Goal: Information Seeking & Learning: Learn about a topic

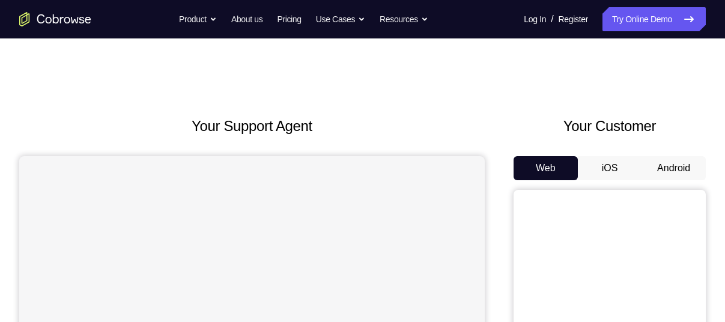
click at [688, 171] on button "Android" at bounding box center [674, 168] width 64 height 24
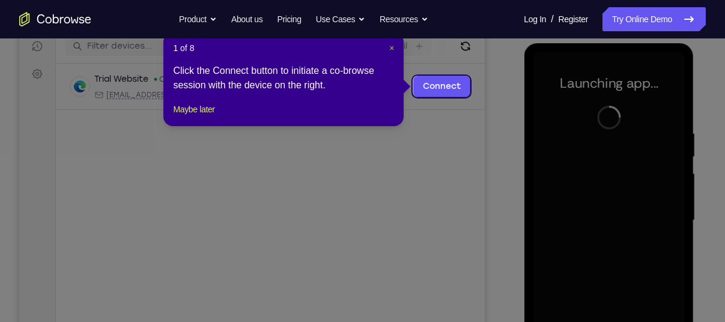
click at [389, 45] on span "×" at bounding box center [391, 48] width 5 height 10
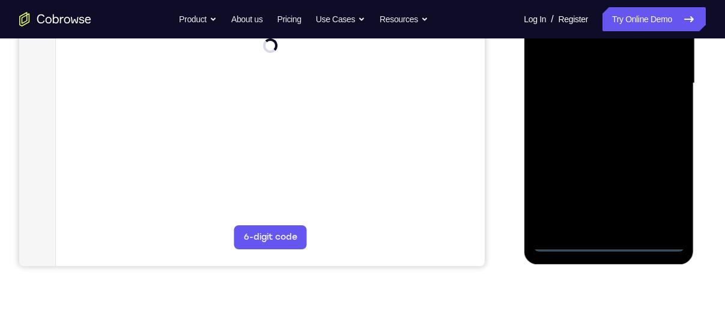
scroll to position [294, 0]
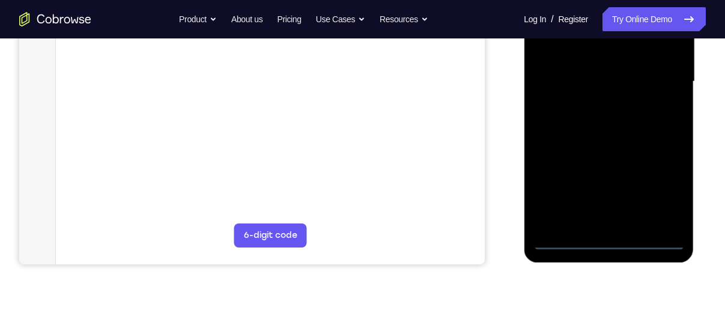
click at [610, 241] on div at bounding box center [608, 81] width 151 height 336
click at [652, 199] on div at bounding box center [608, 81] width 151 height 336
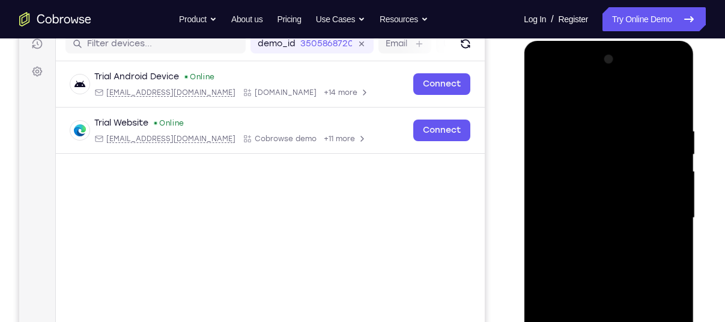
scroll to position [157, 0]
click at [587, 98] on div at bounding box center [608, 218] width 151 height 336
click at [669, 211] on div at bounding box center [608, 218] width 151 height 336
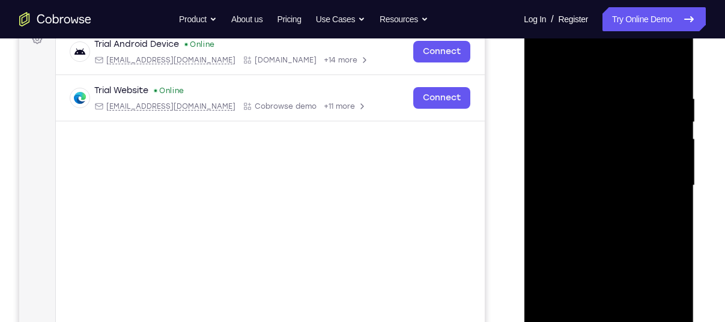
click at [592, 207] on div at bounding box center [608, 185] width 151 height 336
click at [592, 169] on div at bounding box center [608, 185] width 151 height 336
click at [592, 165] on div at bounding box center [608, 185] width 151 height 336
click at [609, 183] on div at bounding box center [608, 185] width 151 height 336
click at [589, 228] on div at bounding box center [608, 185] width 151 height 336
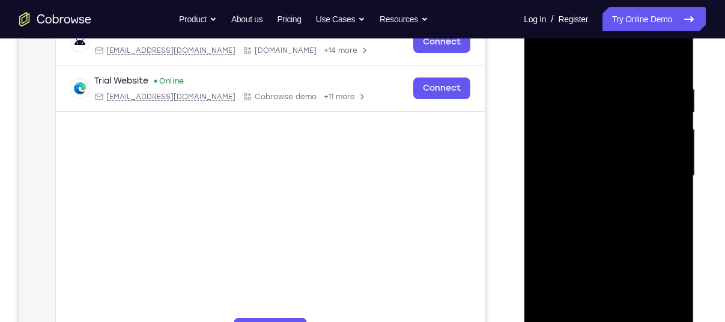
scroll to position [201, 0]
click at [589, 85] on div at bounding box center [608, 175] width 151 height 336
click at [670, 65] on div at bounding box center [608, 175] width 151 height 336
click at [589, 84] on div at bounding box center [608, 175] width 151 height 336
click at [663, 135] on div at bounding box center [608, 175] width 151 height 336
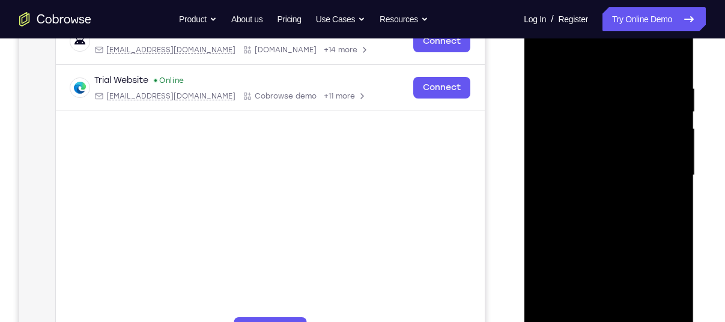
click at [663, 135] on div at bounding box center [608, 175] width 151 height 336
click at [666, 85] on div at bounding box center [608, 175] width 151 height 336
click at [544, 134] on div at bounding box center [608, 175] width 151 height 336
click at [651, 114] on div at bounding box center [608, 175] width 151 height 336
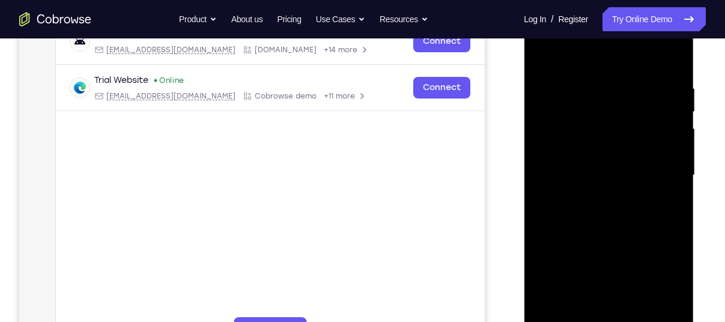
click at [651, 114] on div at bounding box center [608, 175] width 151 height 336
click at [661, 122] on div at bounding box center [608, 175] width 151 height 336
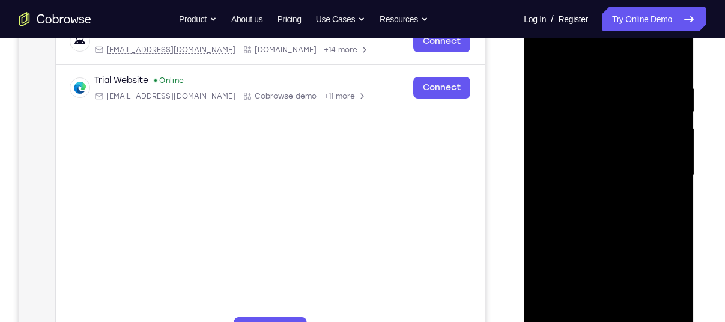
click at [661, 122] on div at bounding box center [608, 175] width 151 height 336
click at [666, 56] on div at bounding box center [608, 175] width 151 height 336
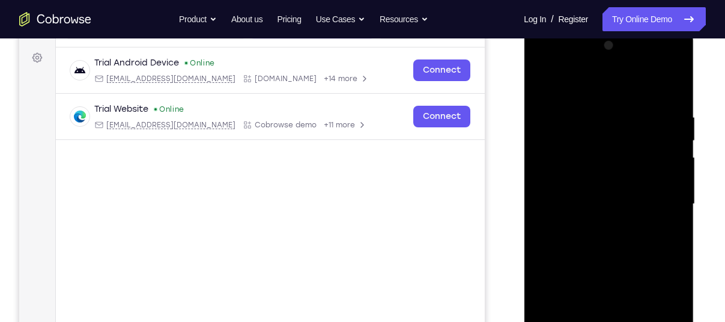
scroll to position [169, 0]
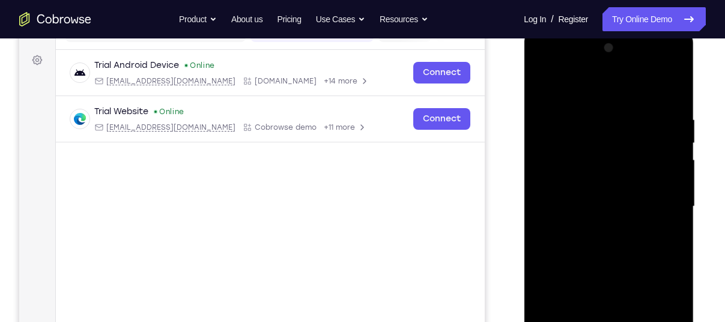
click at [678, 84] on div at bounding box center [608, 206] width 151 height 336
click at [673, 83] on div at bounding box center [608, 206] width 151 height 336
click at [545, 82] on div at bounding box center [608, 206] width 151 height 336
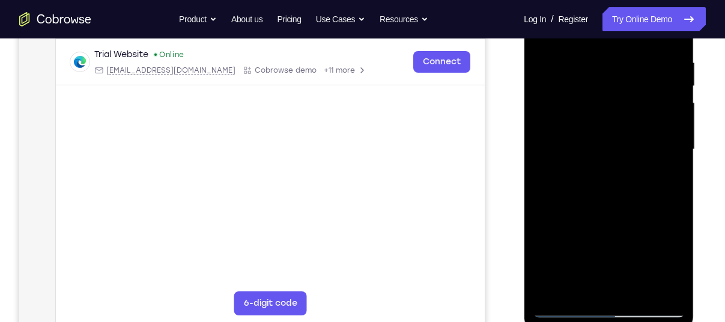
scroll to position [227, 0]
click at [585, 290] on div at bounding box center [608, 149] width 151 height 336
click at [580, 290] on div at bounding box center [608, 149] width 151 height 336
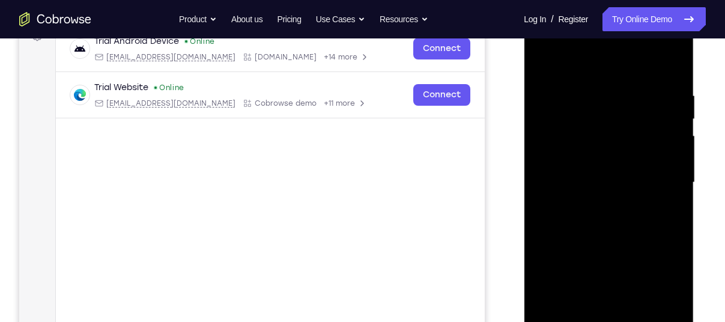
scroll to position [217, 0]
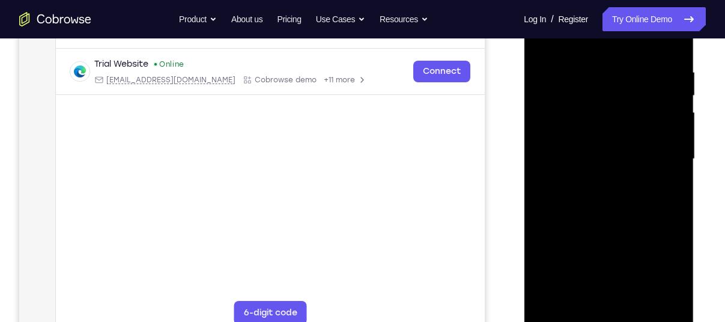
click at [580, 300] on div at bounding box center [608, 159] width 151 height 336
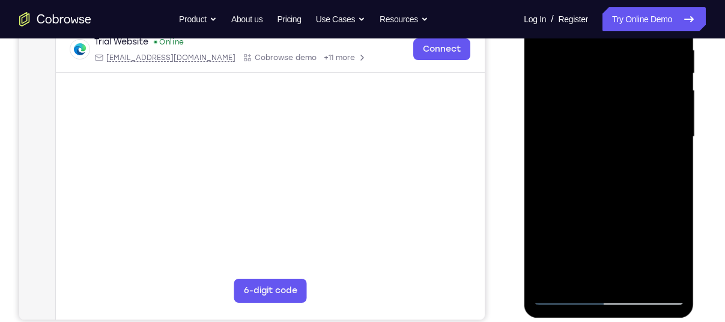
scroll to position [240, 0]
click at [579, 281] on div at bounding box center [608, 136] width 151 height 336
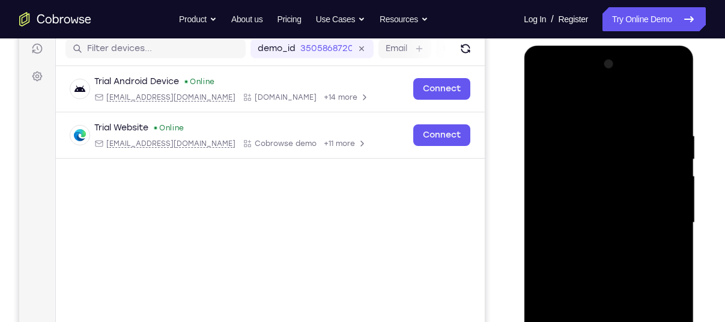
scroll to position [153, 0]
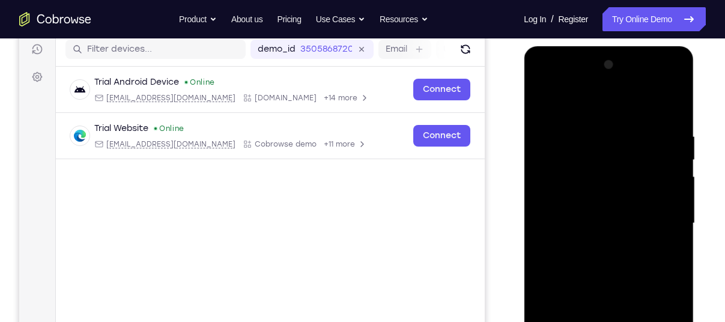
click at [657, 123] on div at bounding box center [608, 223] width 151 height 336
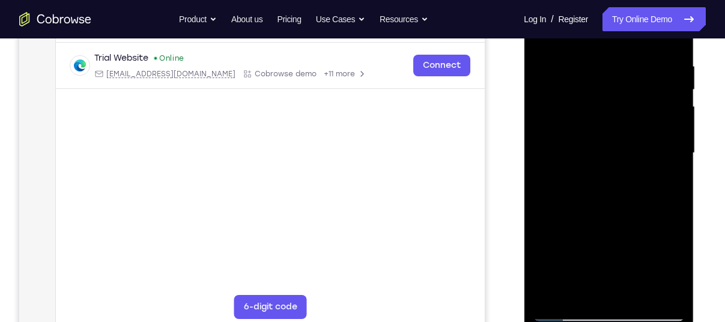
scroll to position [223, 0]
click at [553, 293] on div at bounding box center [608, 152] width 151 height 336
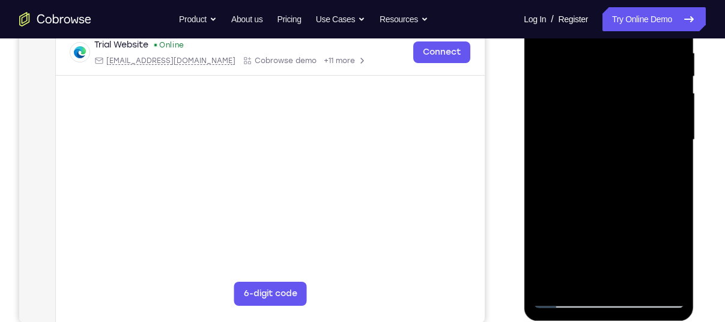
scroll to position [237, 0]
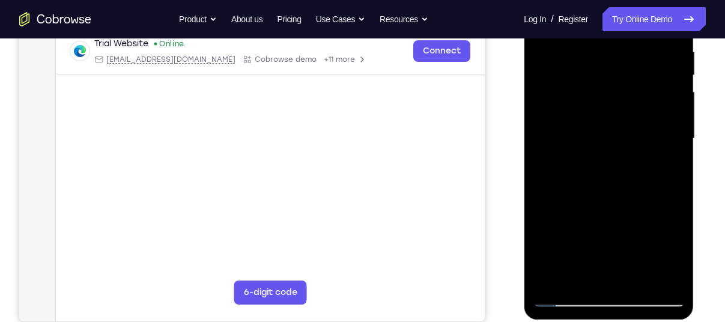
click at [553, 283] on div at bounding box center [608, 139] width 151 height 336
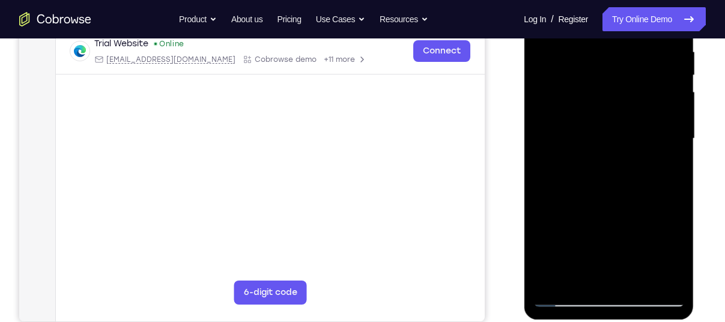
click at [553, 283] on div at bounding box center [608, 139] width 151 height 336
click at [556, 282] on div at bounding box center [608, 139] width 151 height 336
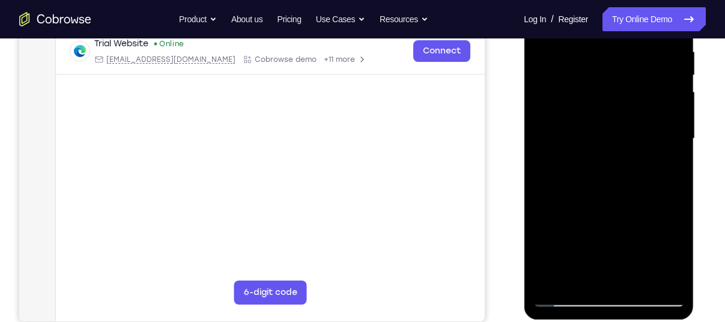
click at [556, 282] on div at bounding box center [608, 139] width 151 height 336
click at [610, 279] on div at bounding box center [608, 139] width 151 height 336
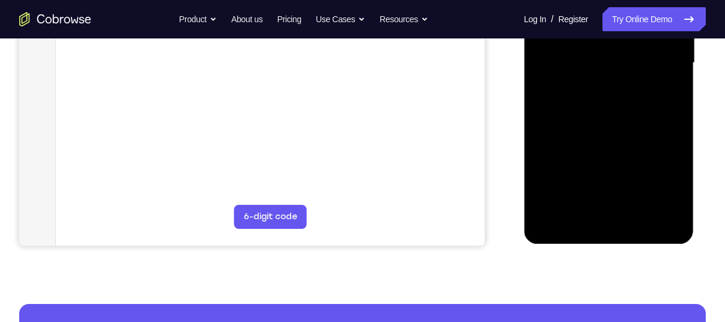
scroll to position [294, 0]
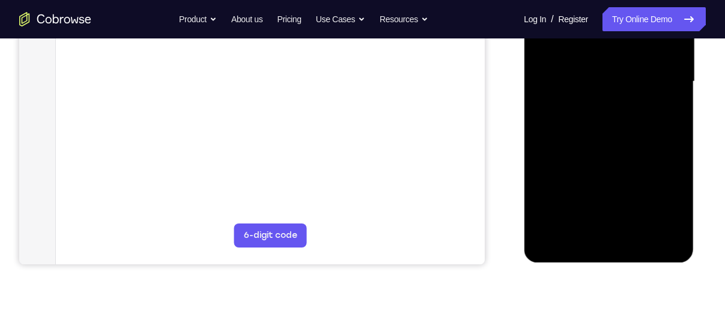
click at [556, 223] on div at bounding box center [608, 81] width 151 height 336
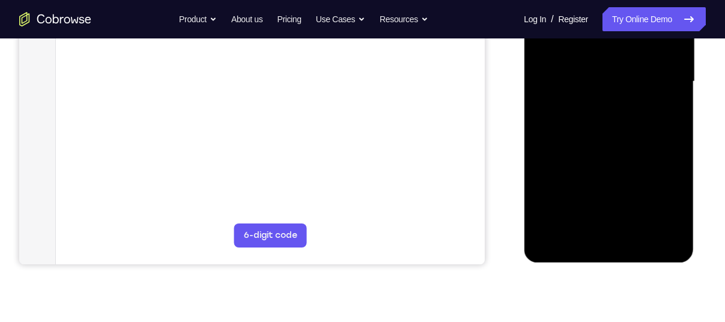
click at [556, 223] on div at bounding box center [608, 81] width 151 height 336
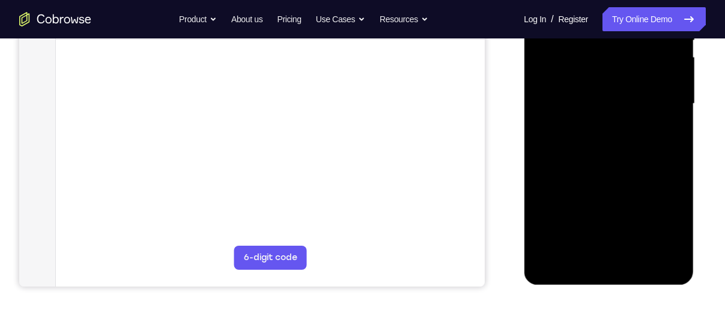
scroll to position [273, 0]
click at [610, 261] on div at bounding box center [608, 103] width 151 height 336
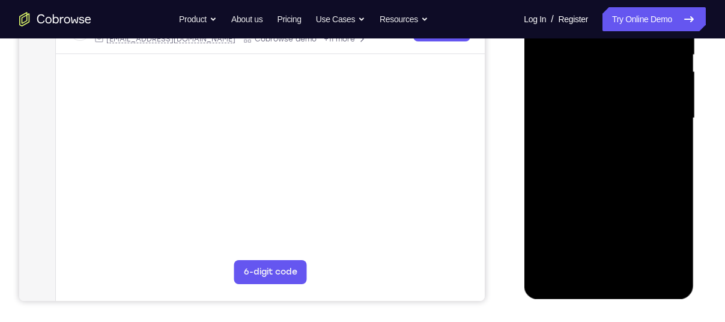
scroll to position [258, 0]
click at [610, 278] on div at bounding box center [608, 118] width 151 height 336
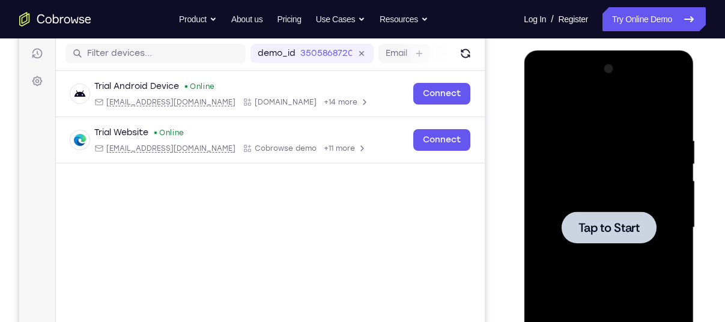
scroll to position [149, 0]
